Goal: Transaction & Acquisition: Purchase product/service

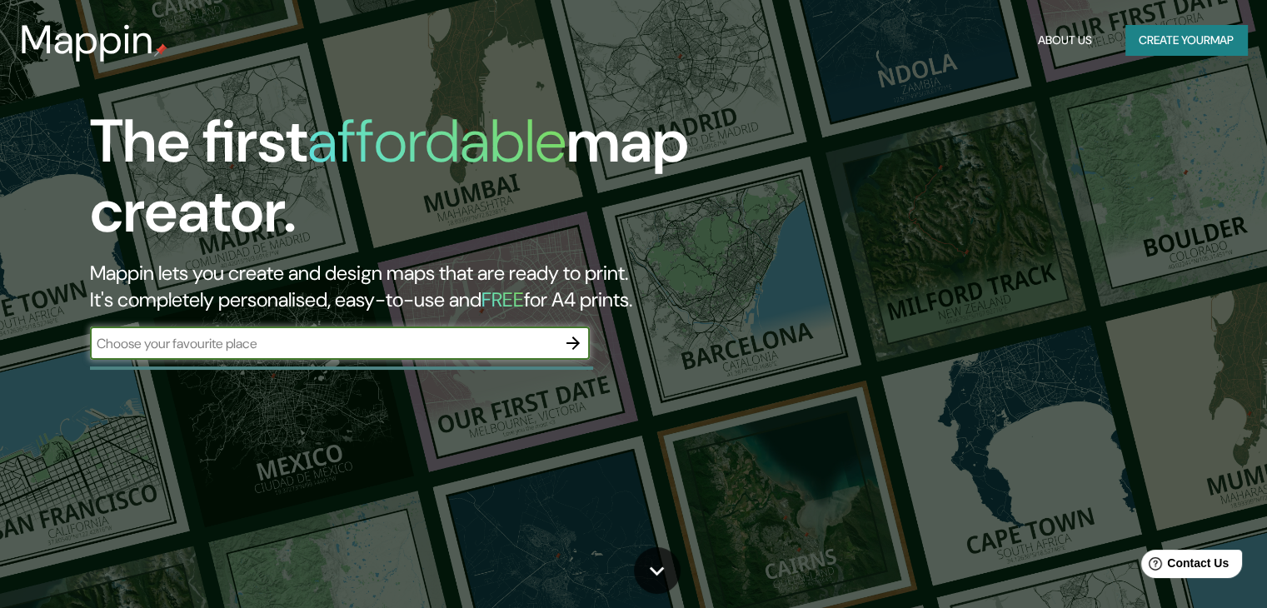
click at [190, 335] on input "text" at bounding box center [323, 343] width 466 height 19
type input "puebla"
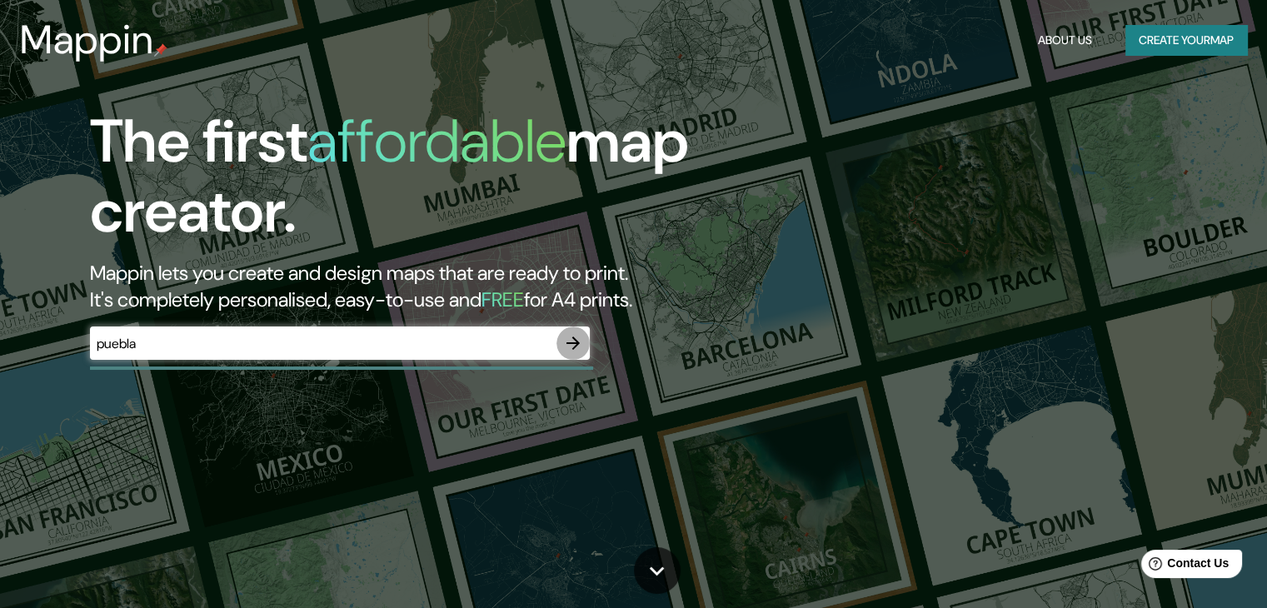
click at [572, 346] on icon "button" at bounding box center [573, 343] width 20 height 20
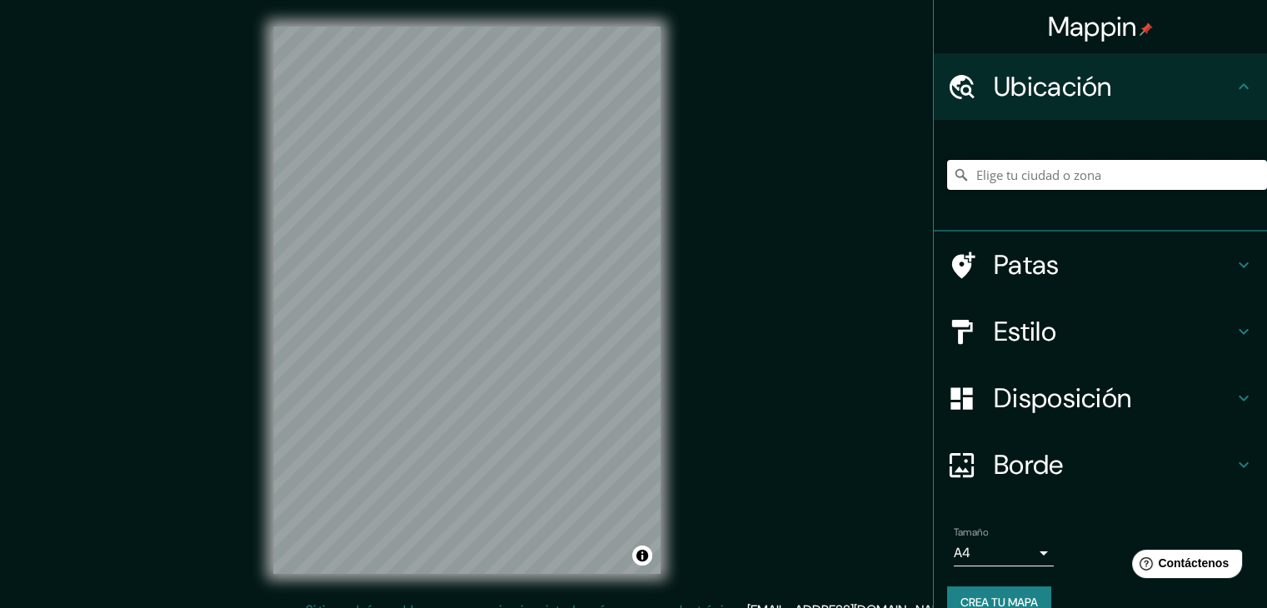
click at [1029, 187] on input "Elige tu ciudad o zona" at bounding box center [1107, 175] width 320 height 30
click at [1057, 185] on input "[PERSON_NAME], [GEOGRAPHIC_DATA][US_STATE], [GEOGRAPHIC_DATA]" at bounding box center [1107, 175] width 320 height 30
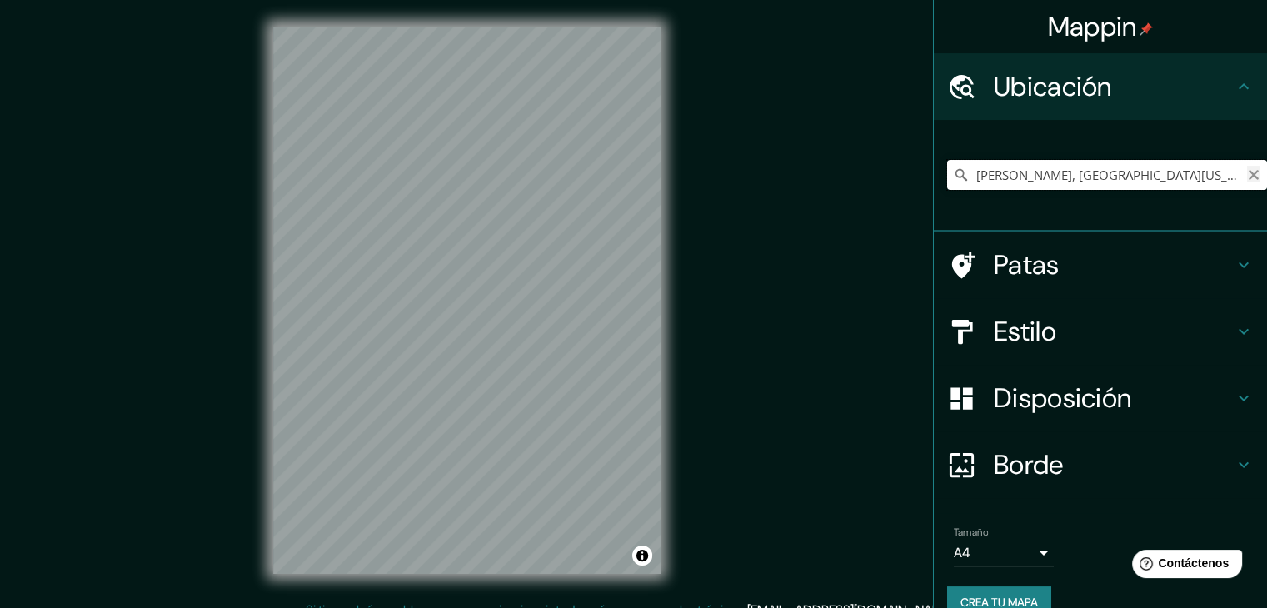
type input "[PERSON_NAME], [GEOGRAPHIC_DATA][US_STATE], [GEOGRAPHIC_DATA]"
click at [1247, 177] on icon "Claro" at bounding box center [1253, 174] width 13 height 13
